Goal: Communication & Community: Participate in discussion

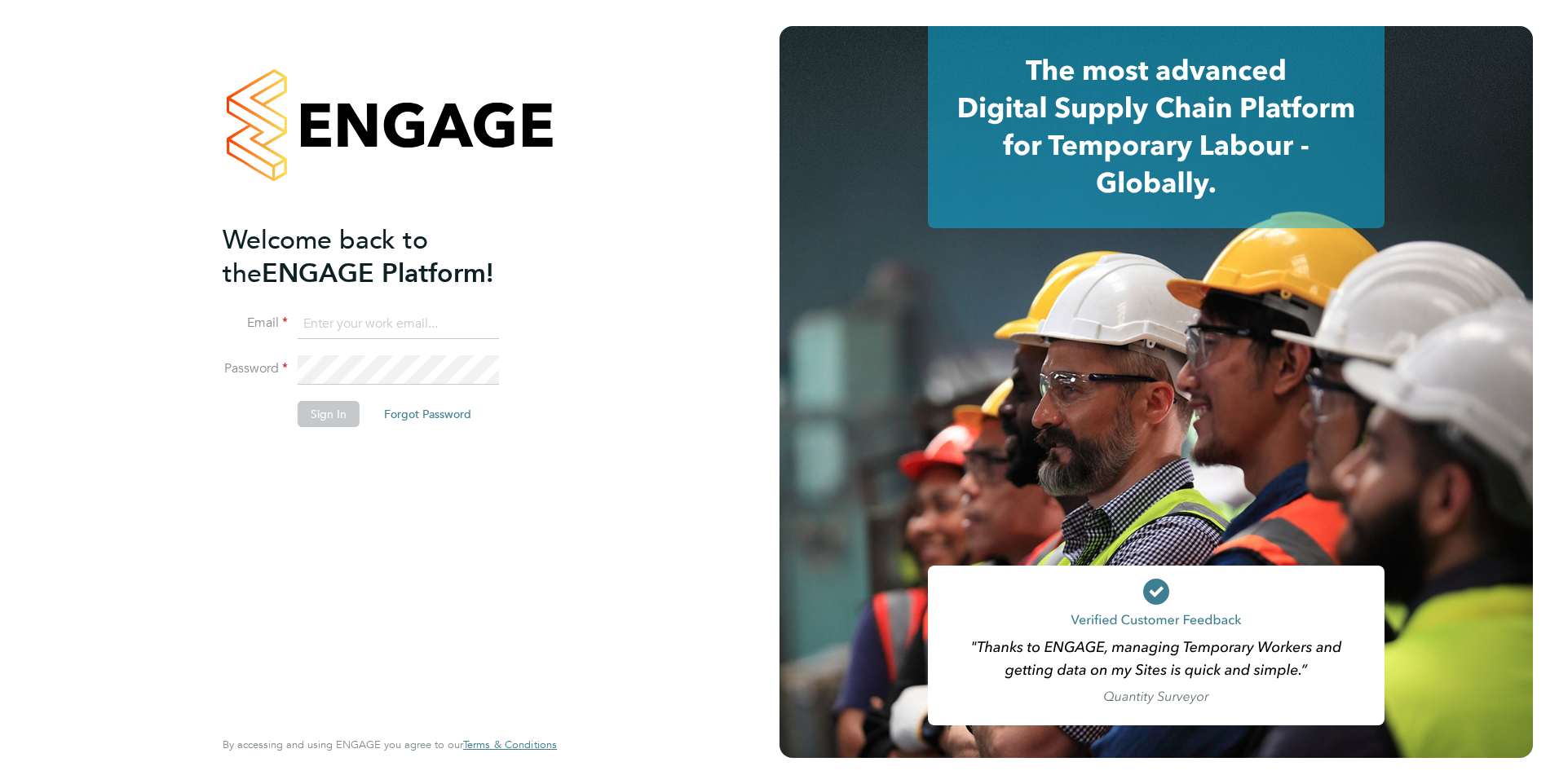
click at [365, 313] on input at bounding box center [398, 323] width 201 height 29
type input "[PERSON_NAME][EMAIL_ADDRESS][PERSON_NAME][DOMAIN_NAME]"
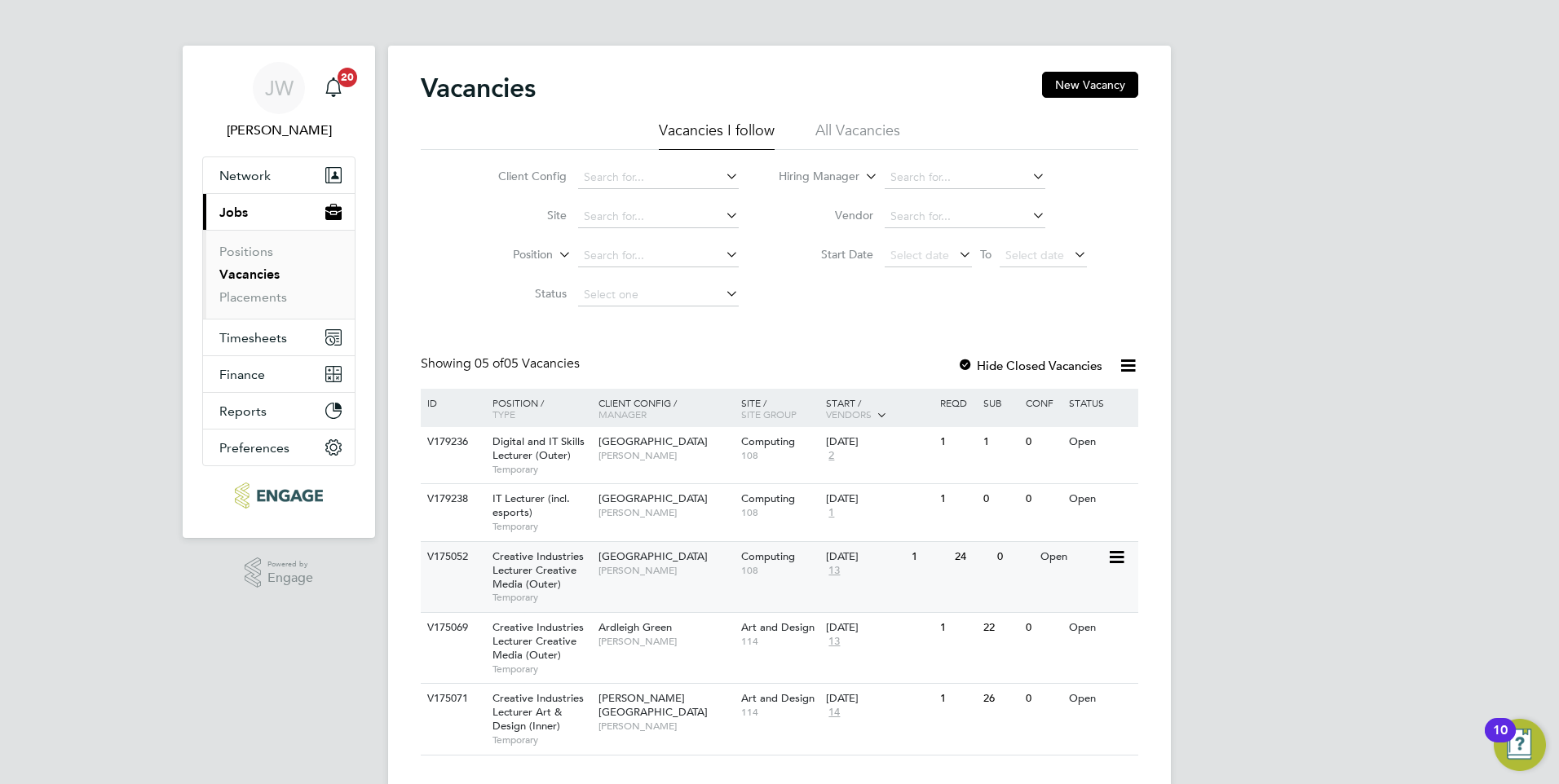
click at [536, 569] on span "Creative Industries Lecturer Creative Media (Outer)" at bounding box center [538, 570] width 91 height 41
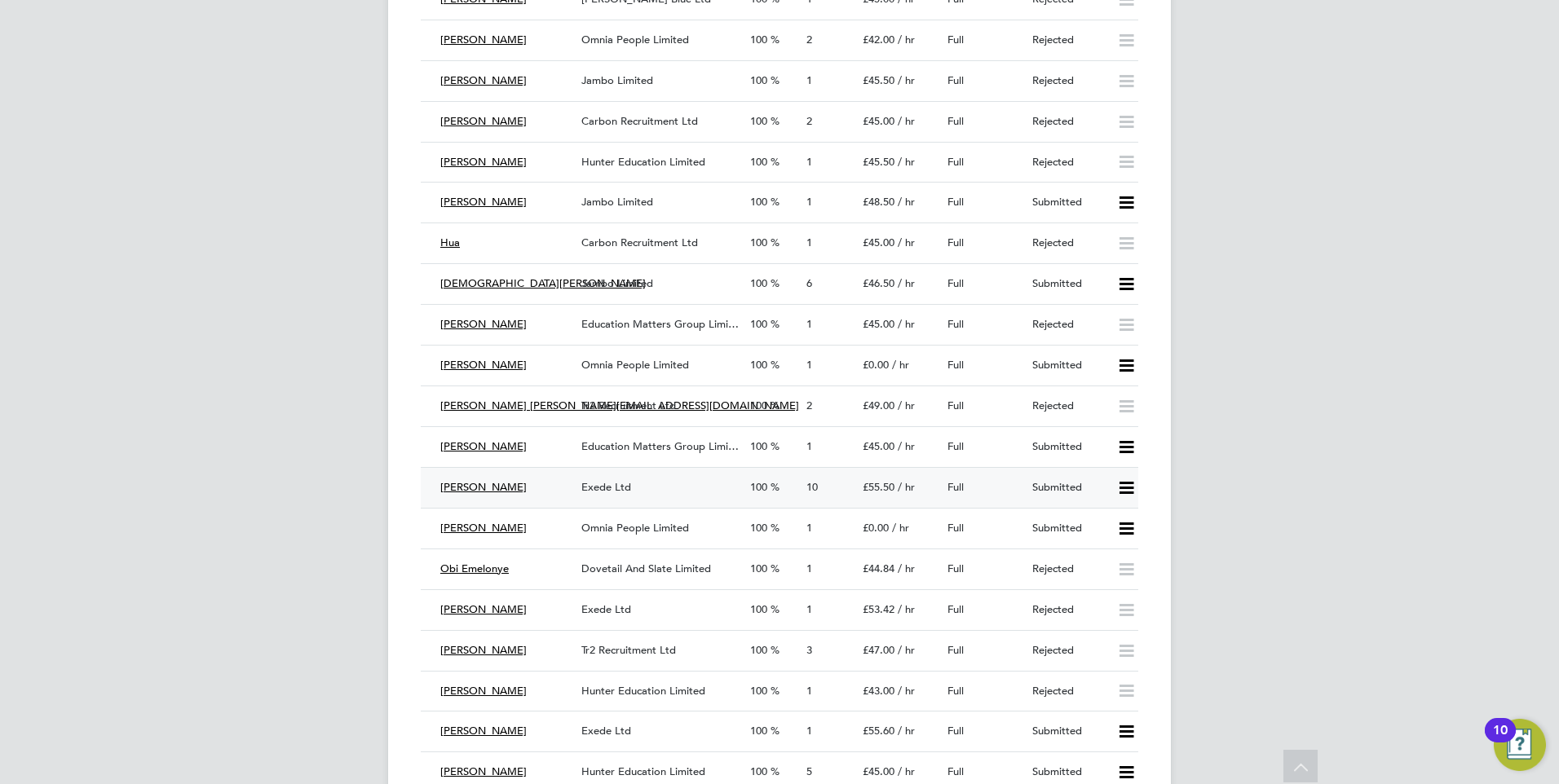
click at [613, 482] on span "Exede Ltd" at bounding box center [607, 486] width 50 height 14
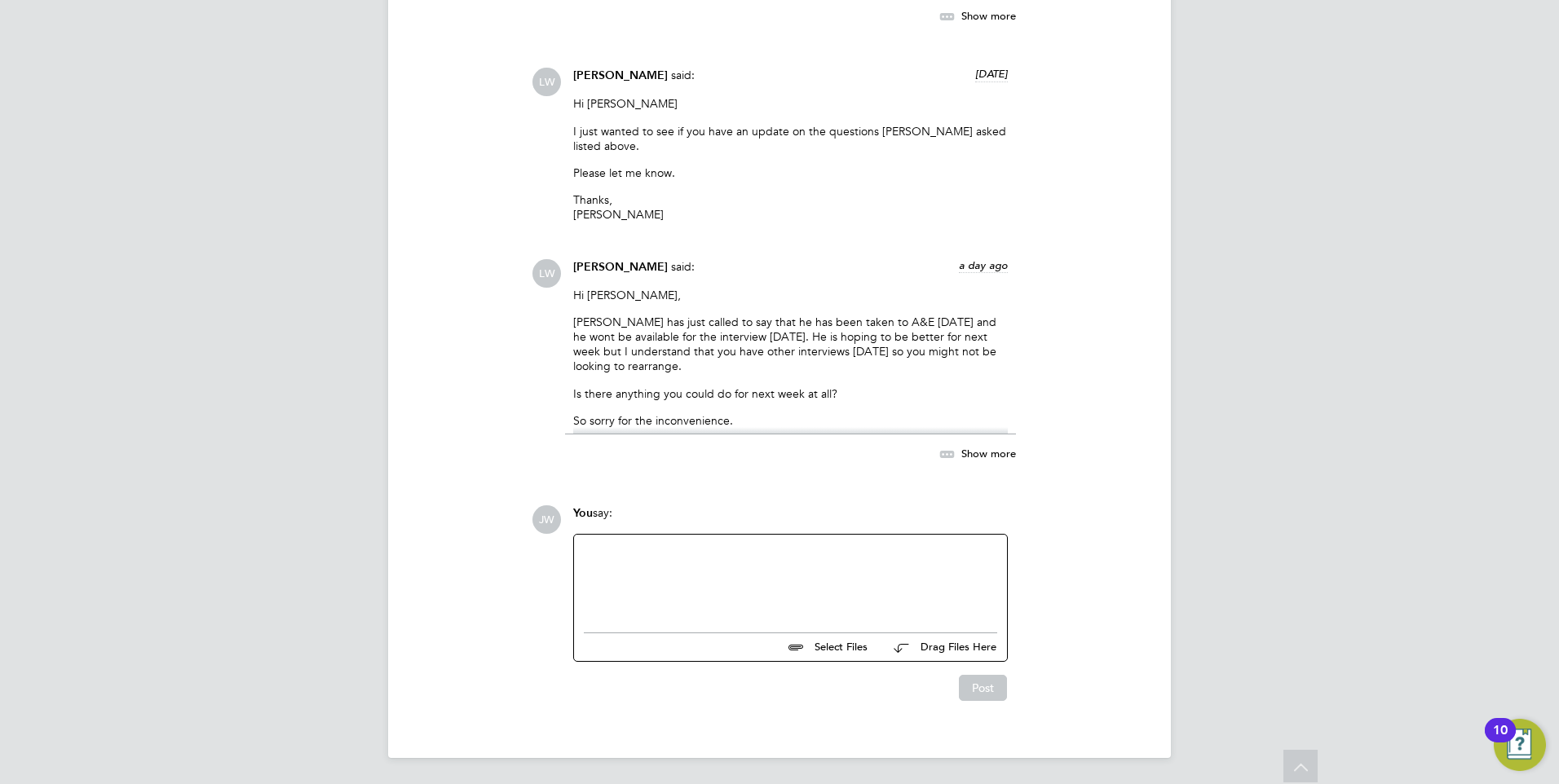
click at [696, 567] on div at bounding box center [791, 579] width 414 height 70
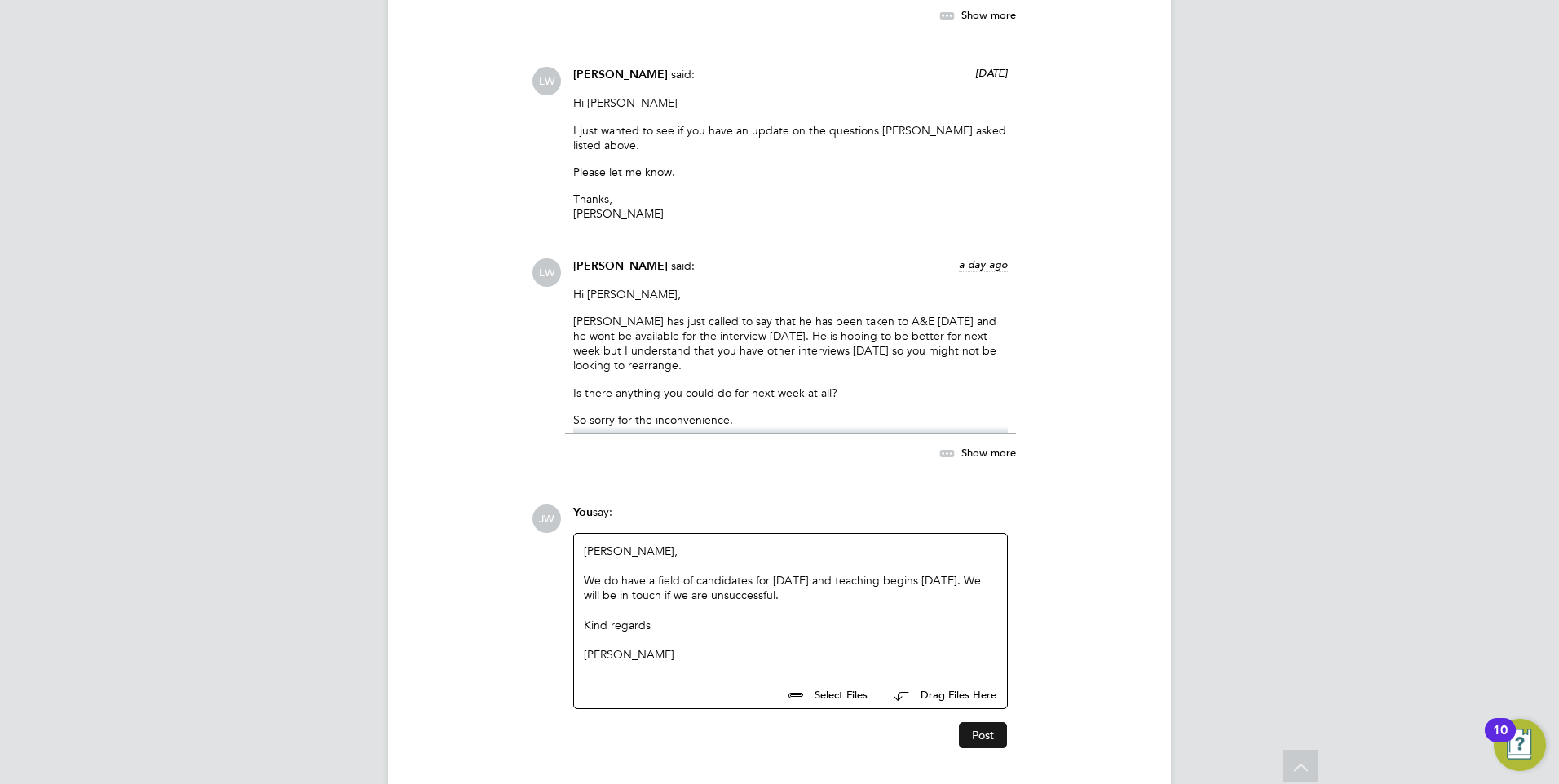
click at [990, 736] on button "Post" at bounding box center [983, 735] width 48 height 26
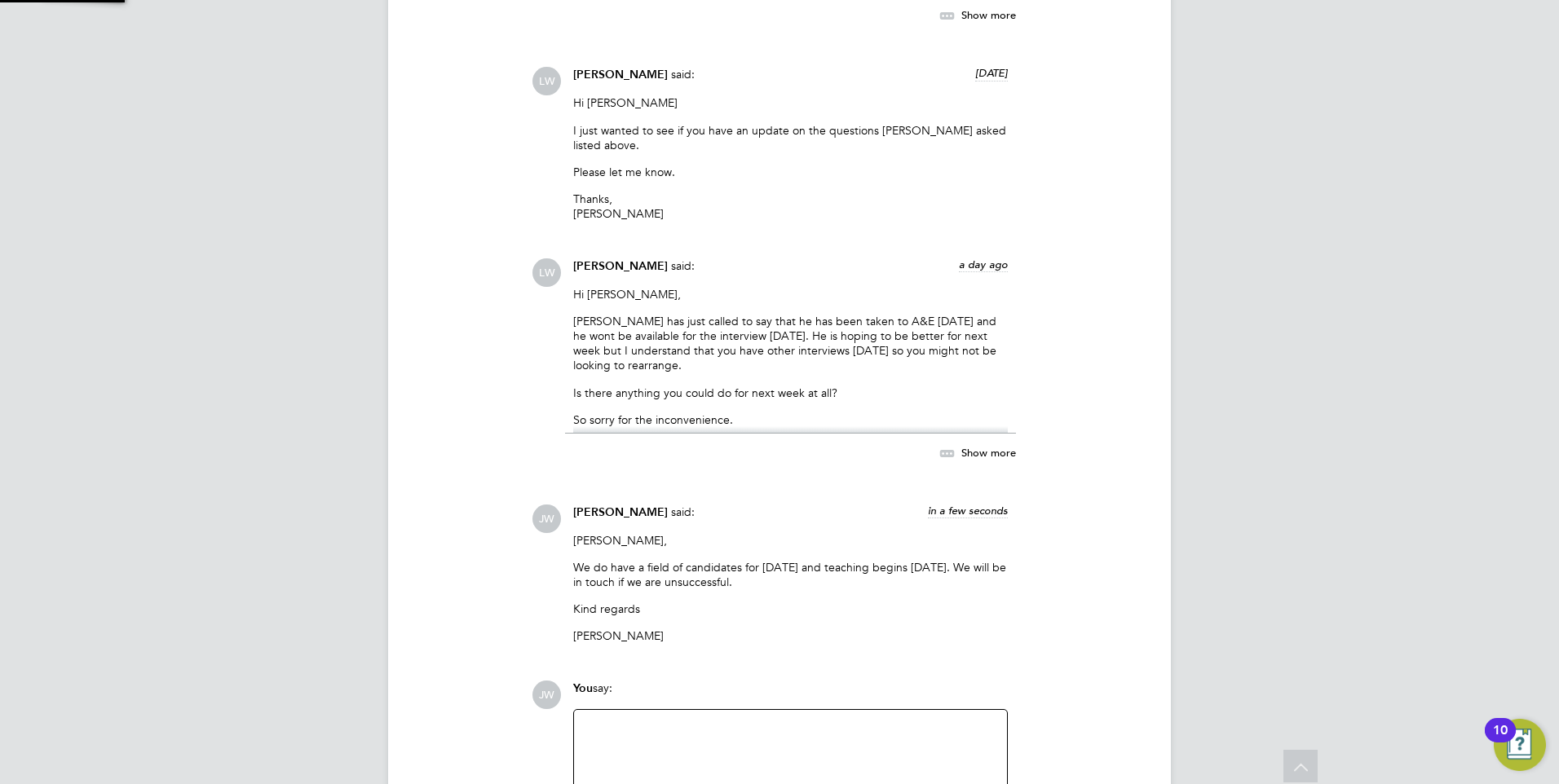
scroll to position [3331, 0]
